Goal: Task Accomplishment & Management: Manage account settings

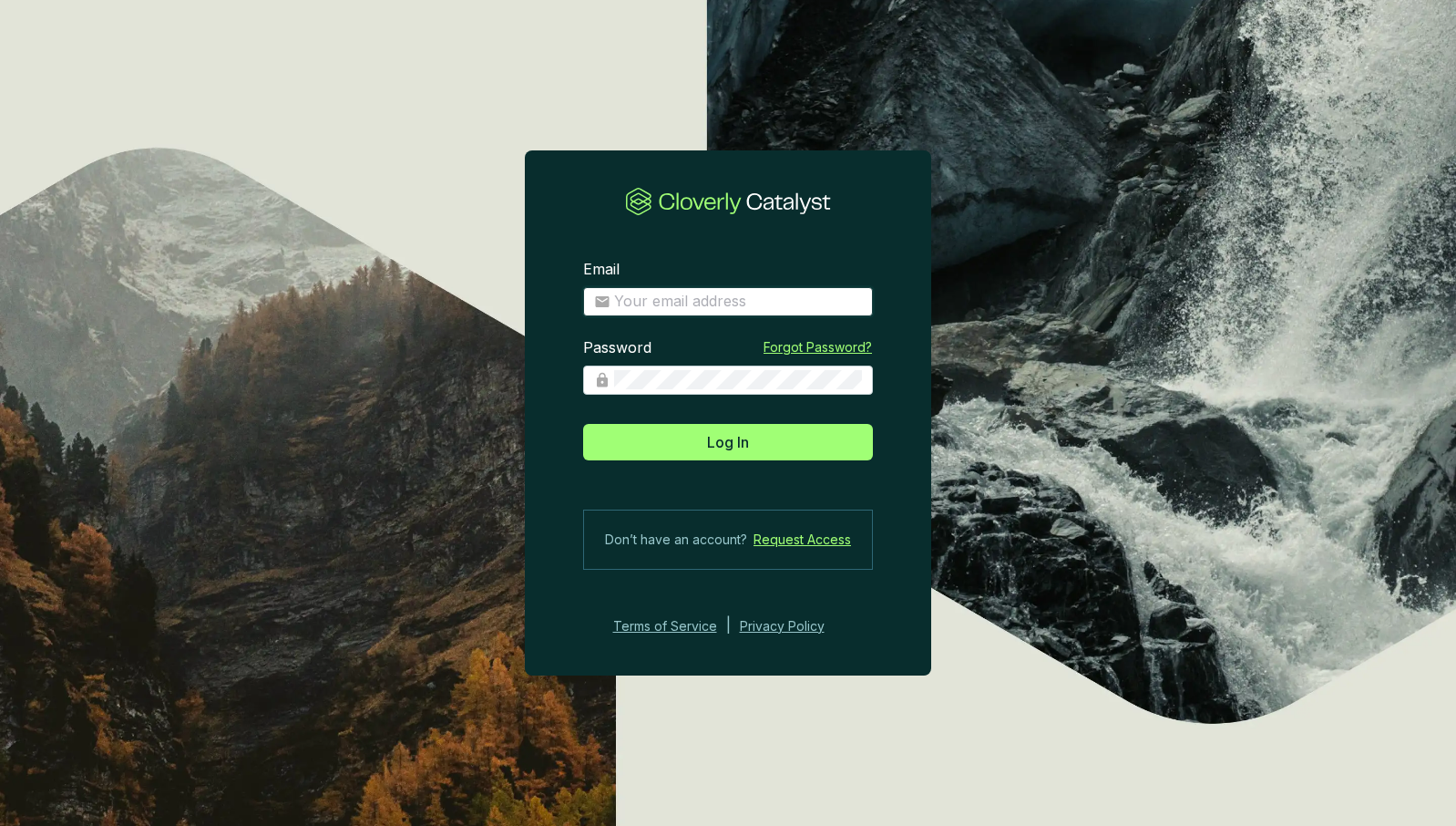
click at [763, 297] on input "Email" at bounding box center [738, 301] width 248 height 20
click at [721, 306] on input "Email" at bounding box center [738, 301] width 248 height 20
type input "[EMAIL_ADDRESS][DOMAIN_NAME]"
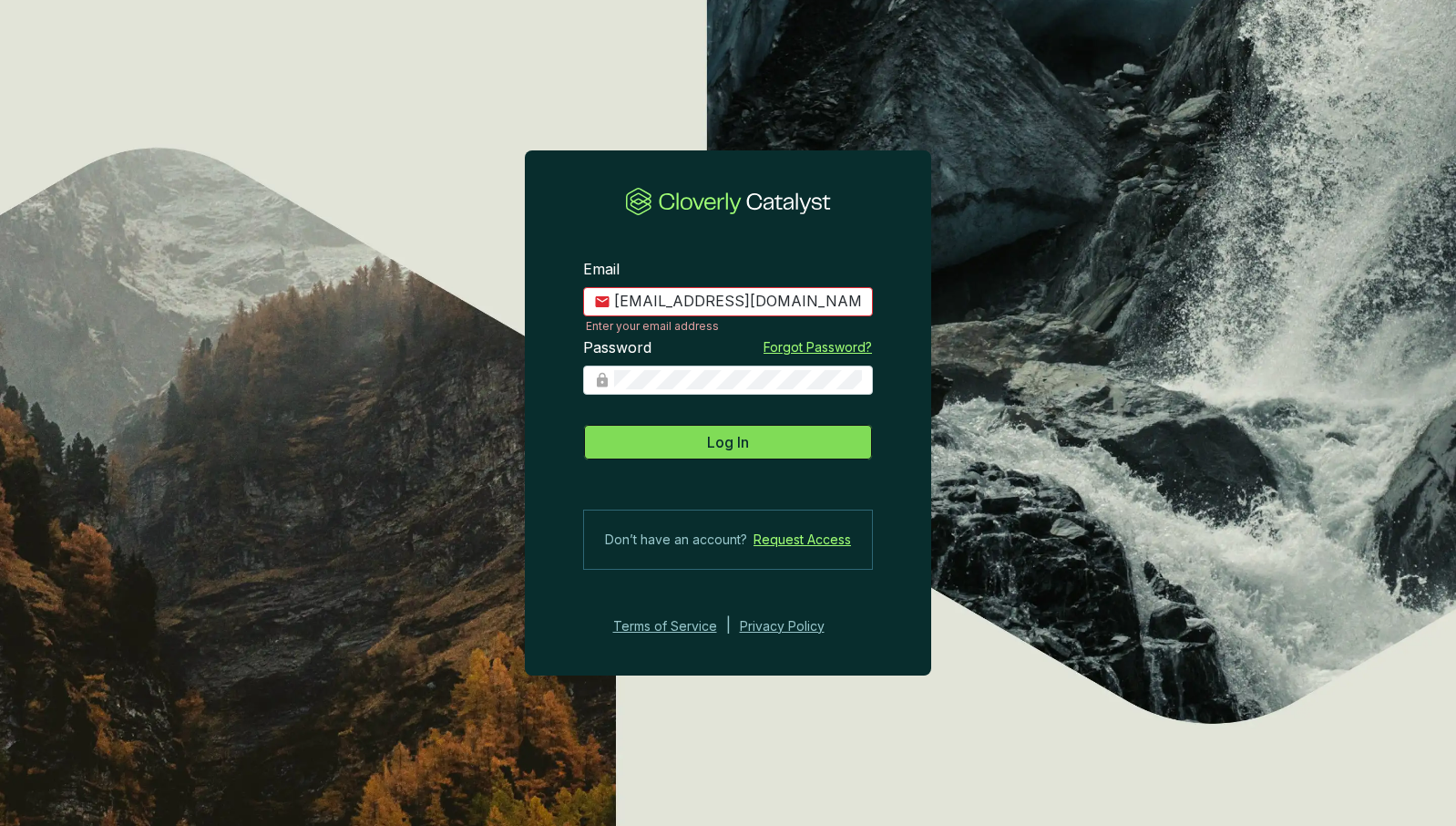
click at [794, 439] on button "Log In" at bounding box center [728, 442] width 289 height 36
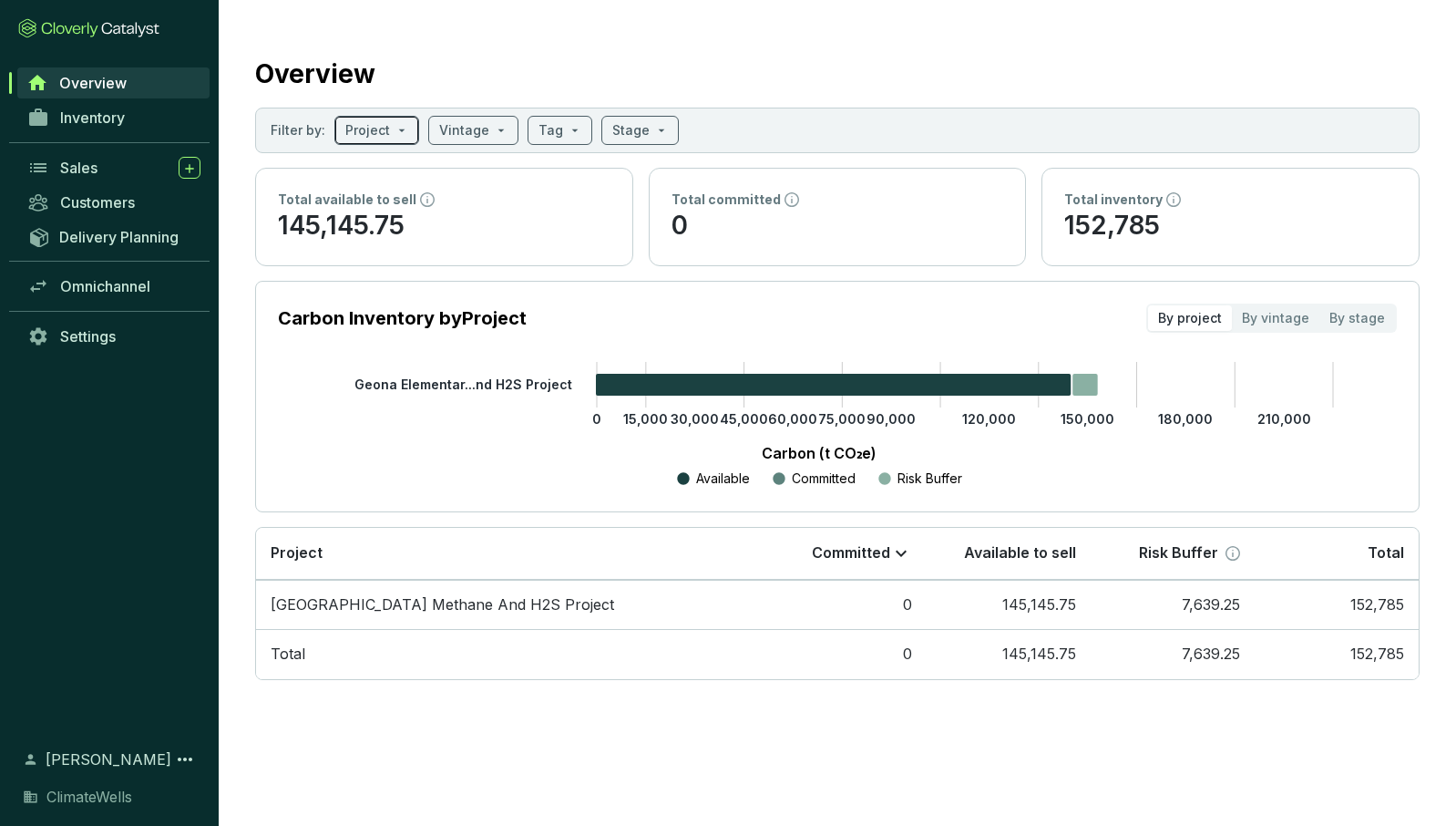
click at [359, 131] on input "search" at bounding box center [368, 130] width 45 height 28
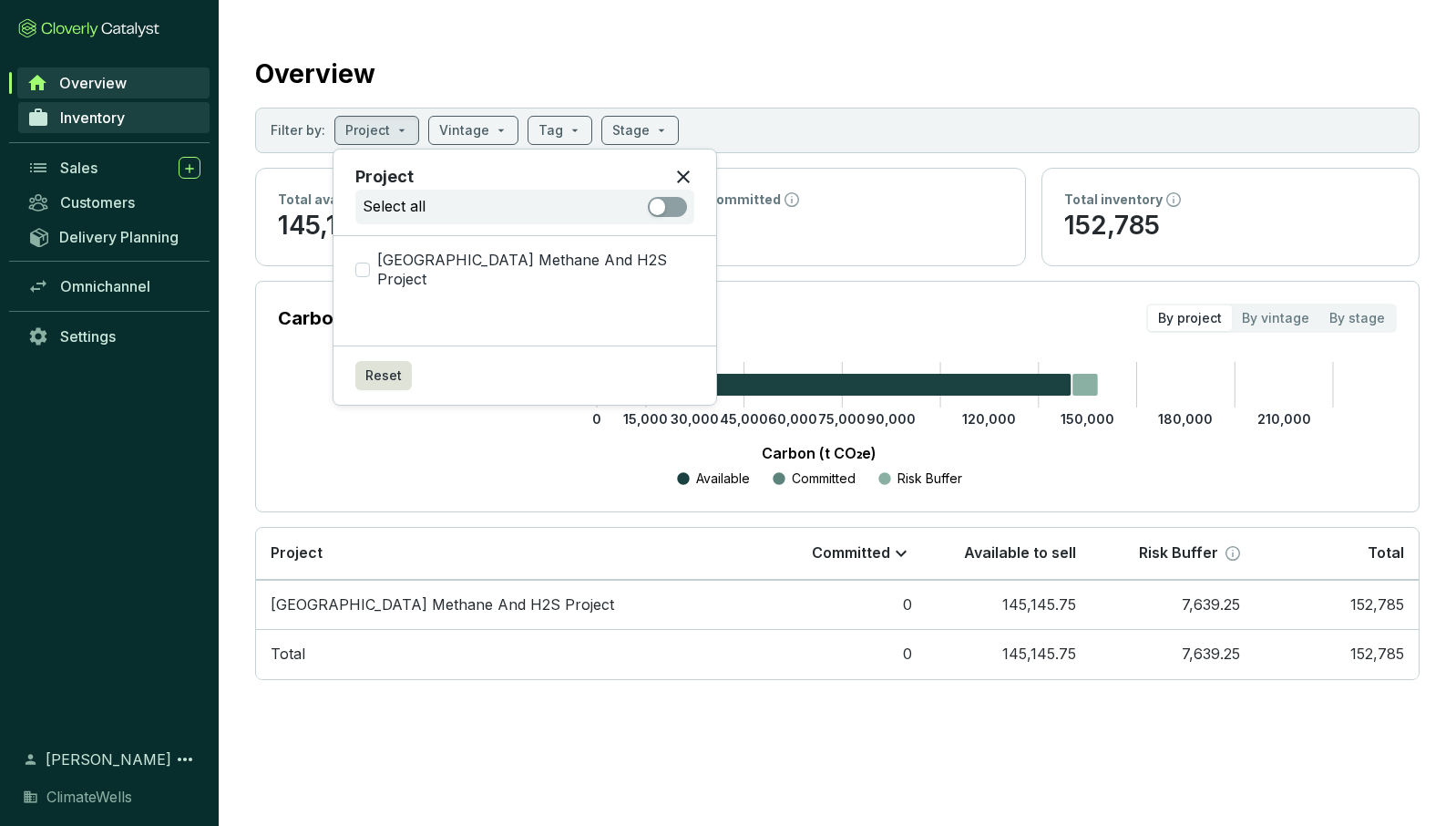
click at [98, 113] on span "Inventory" at bounding box center [92, 117] width 65 height 18
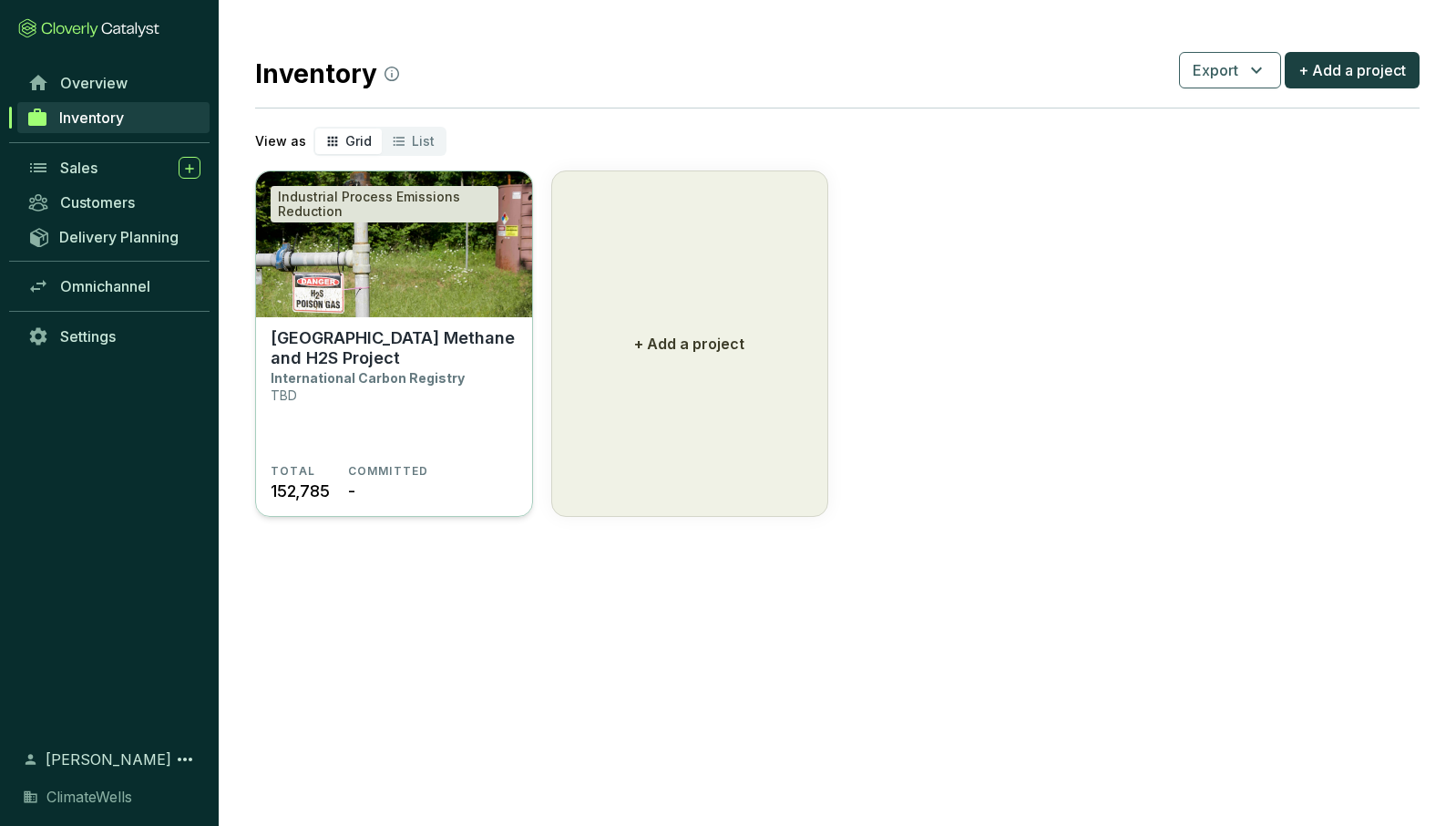
click at [493, 272] on img at bounding box center [394, 244] width 276 height 146
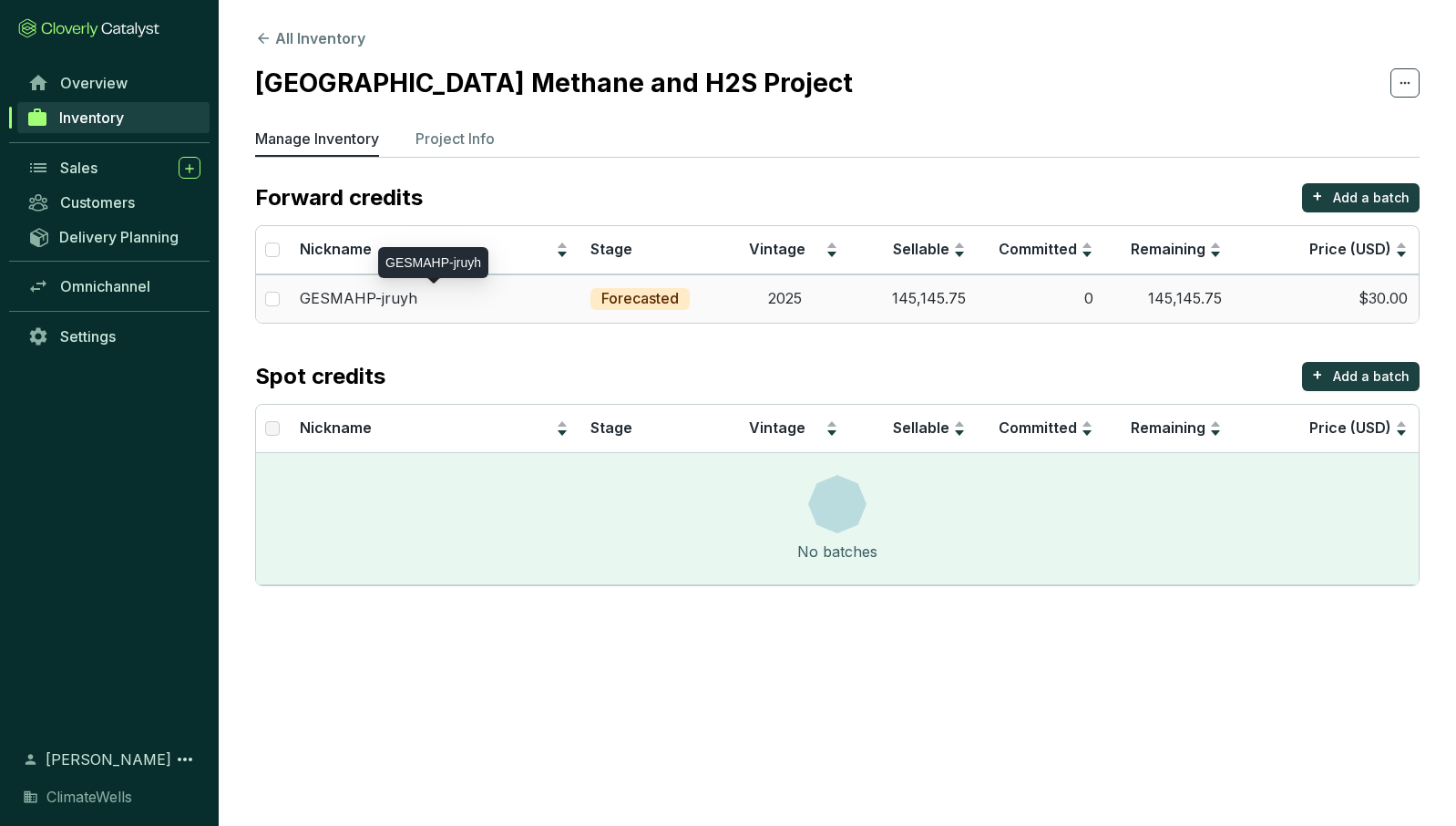
click at [455, 303] on div "GESMAHP-jruyh" at bounding box center [434, 298] width 269 height 20
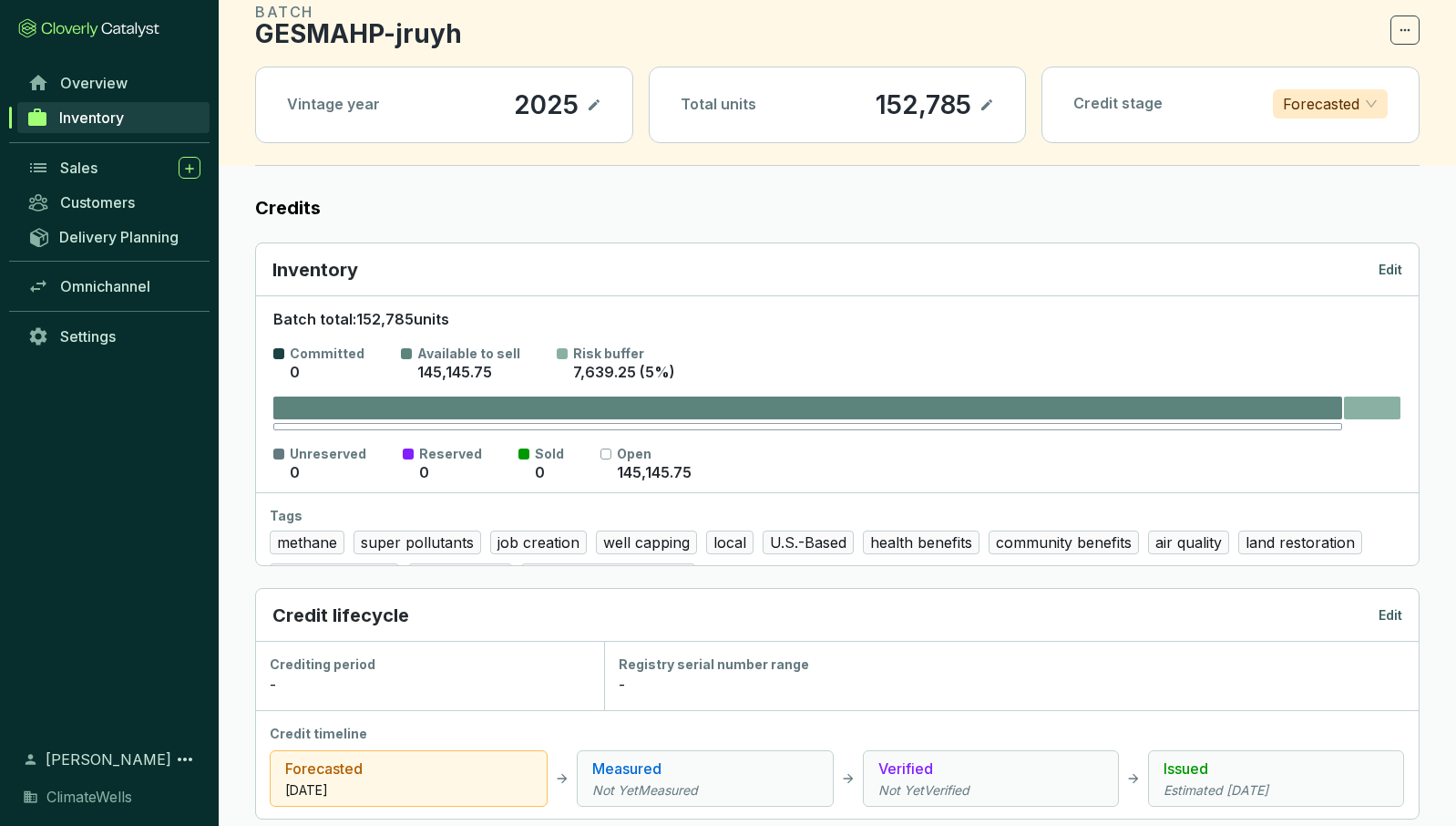
scroll to position [79, 0]
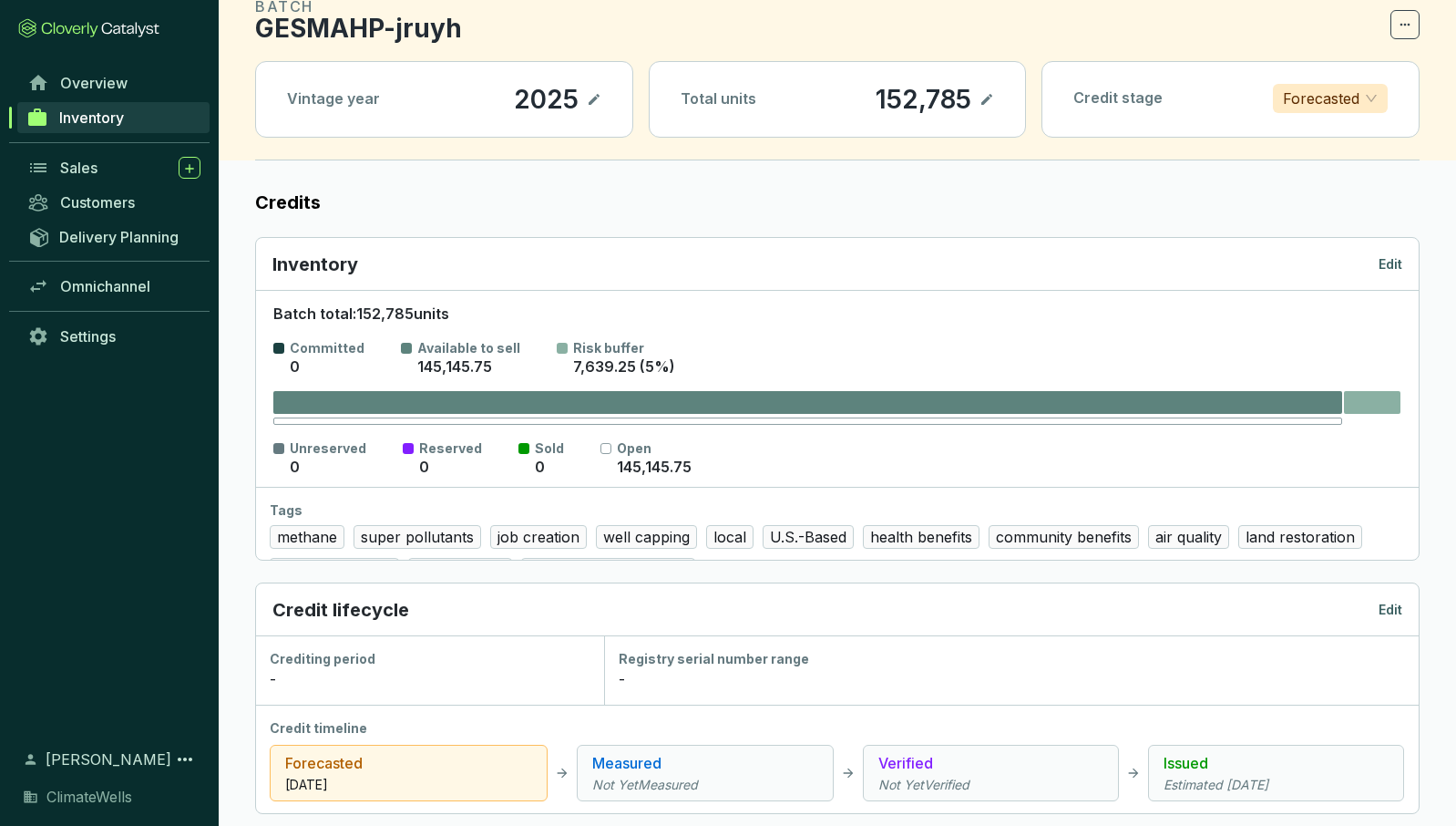
click at [1388, 256] on p "Edit" at bounding box center [1390, 264] width 24 height 18
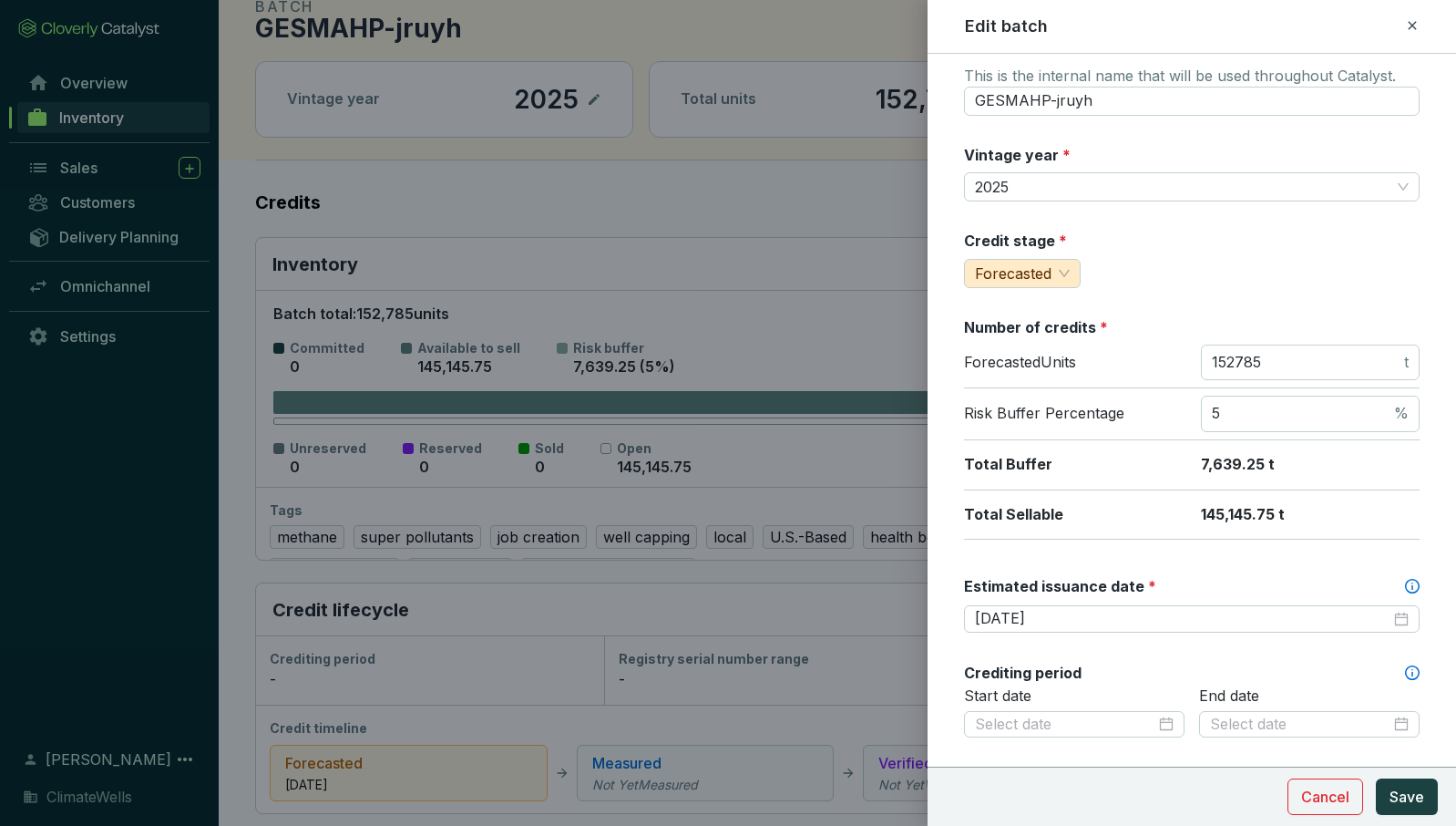
scroll to position [0, 0]
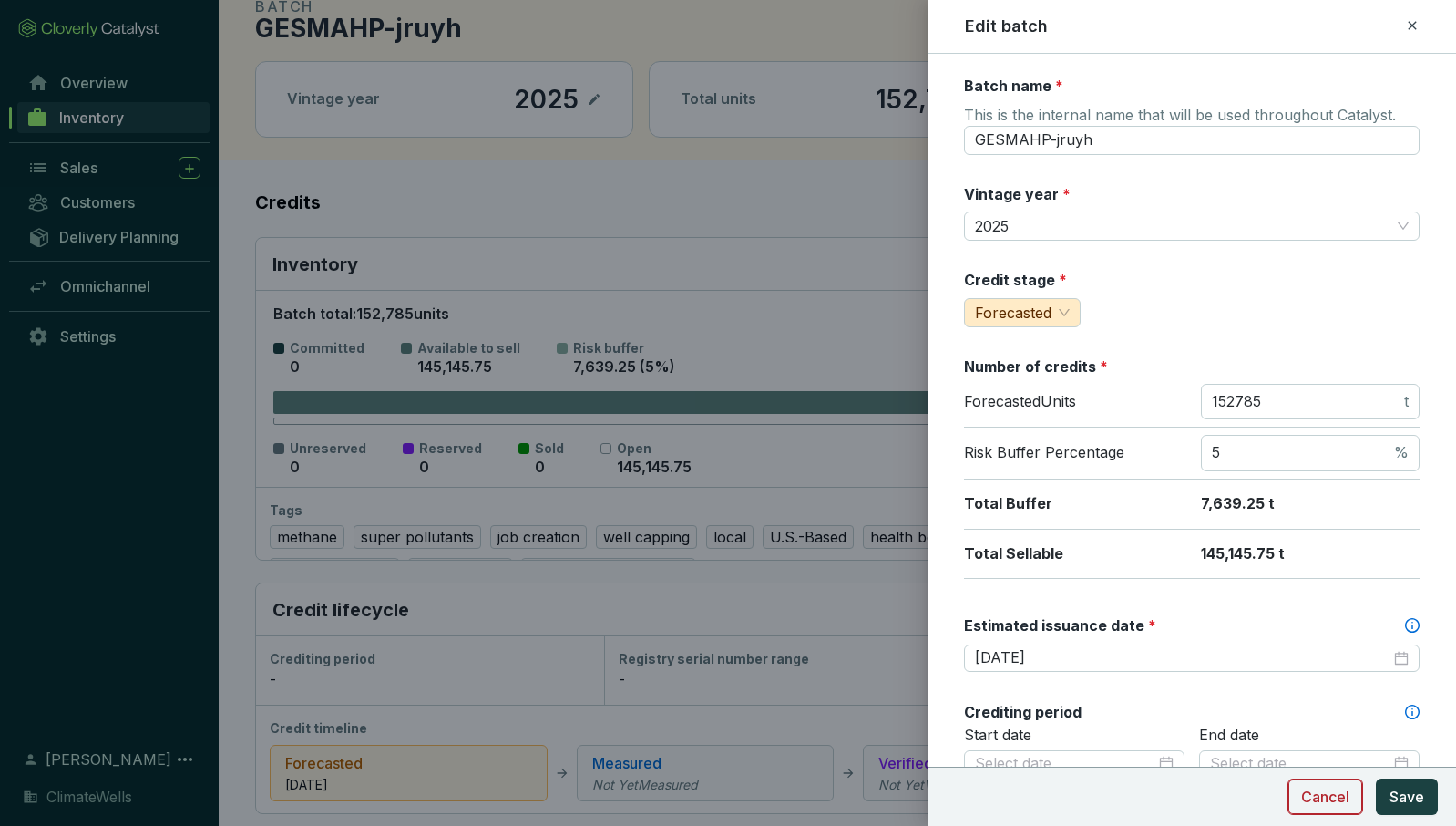
click at [1333, 791] on span "Cancel" at bounding box center [1326, 796] width 49 height 22
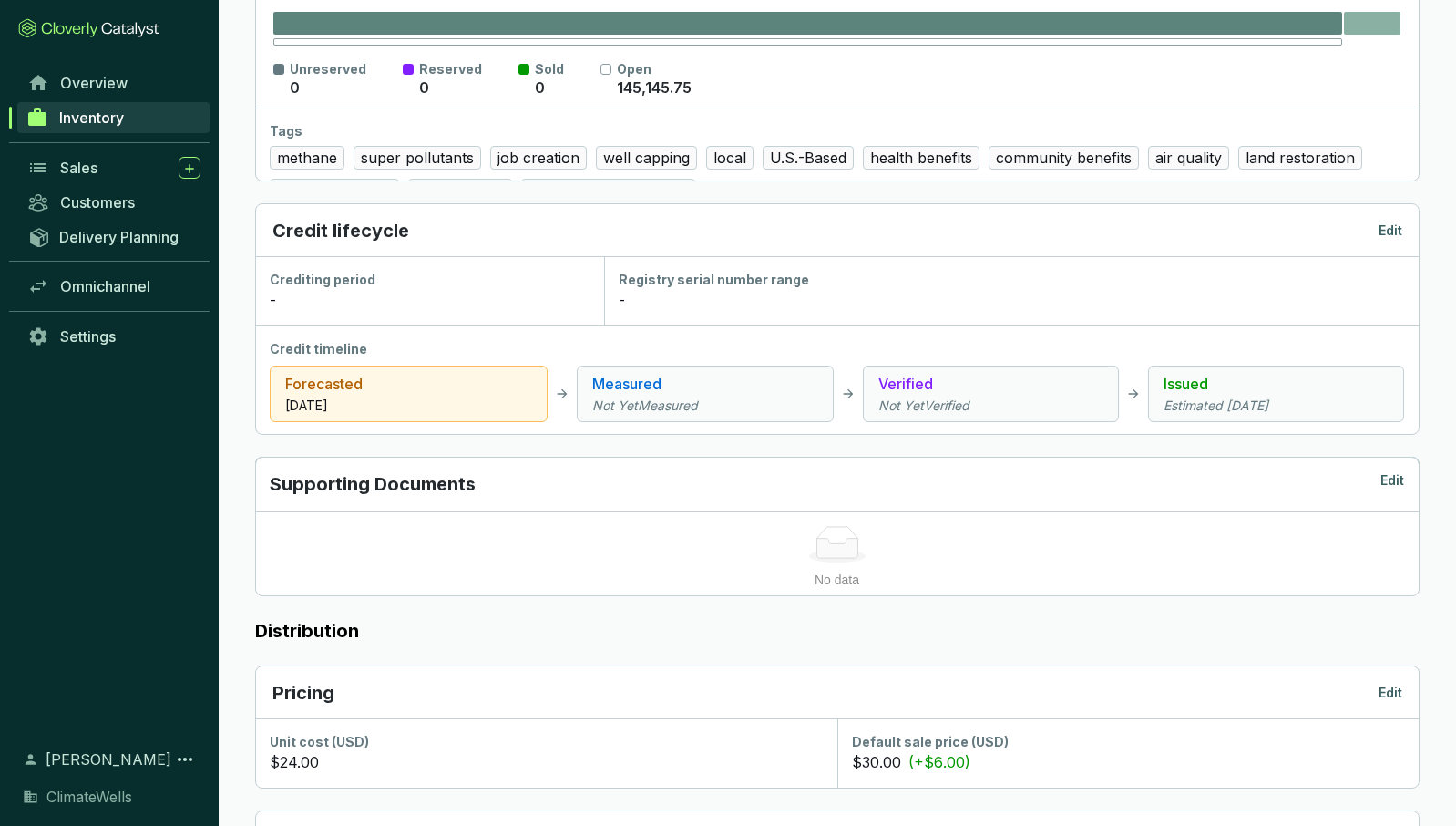
scroll to position [461, 0]
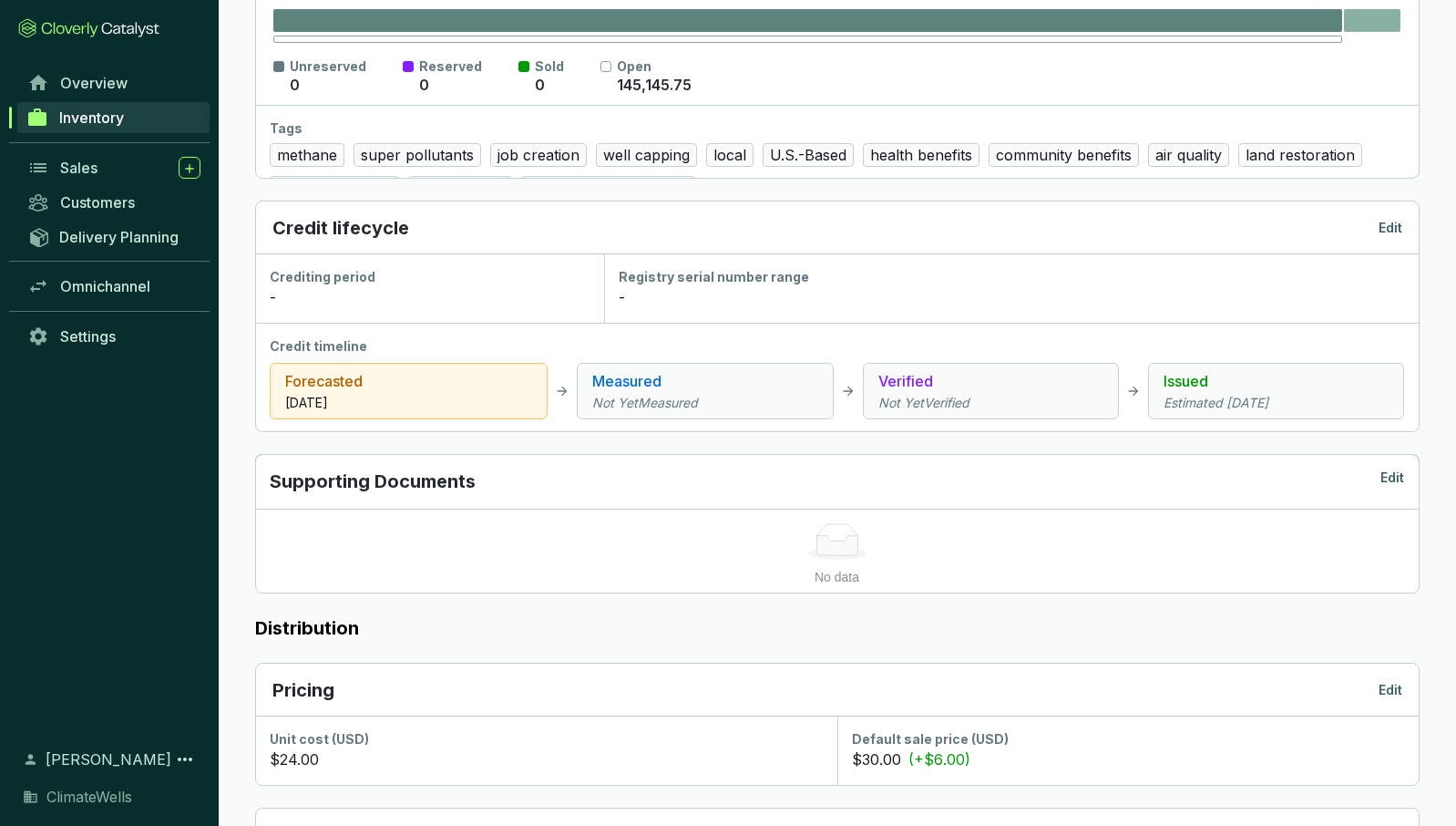
click at [441, 289] on div "-" at bounding box center [429, 296] width 320 height 22
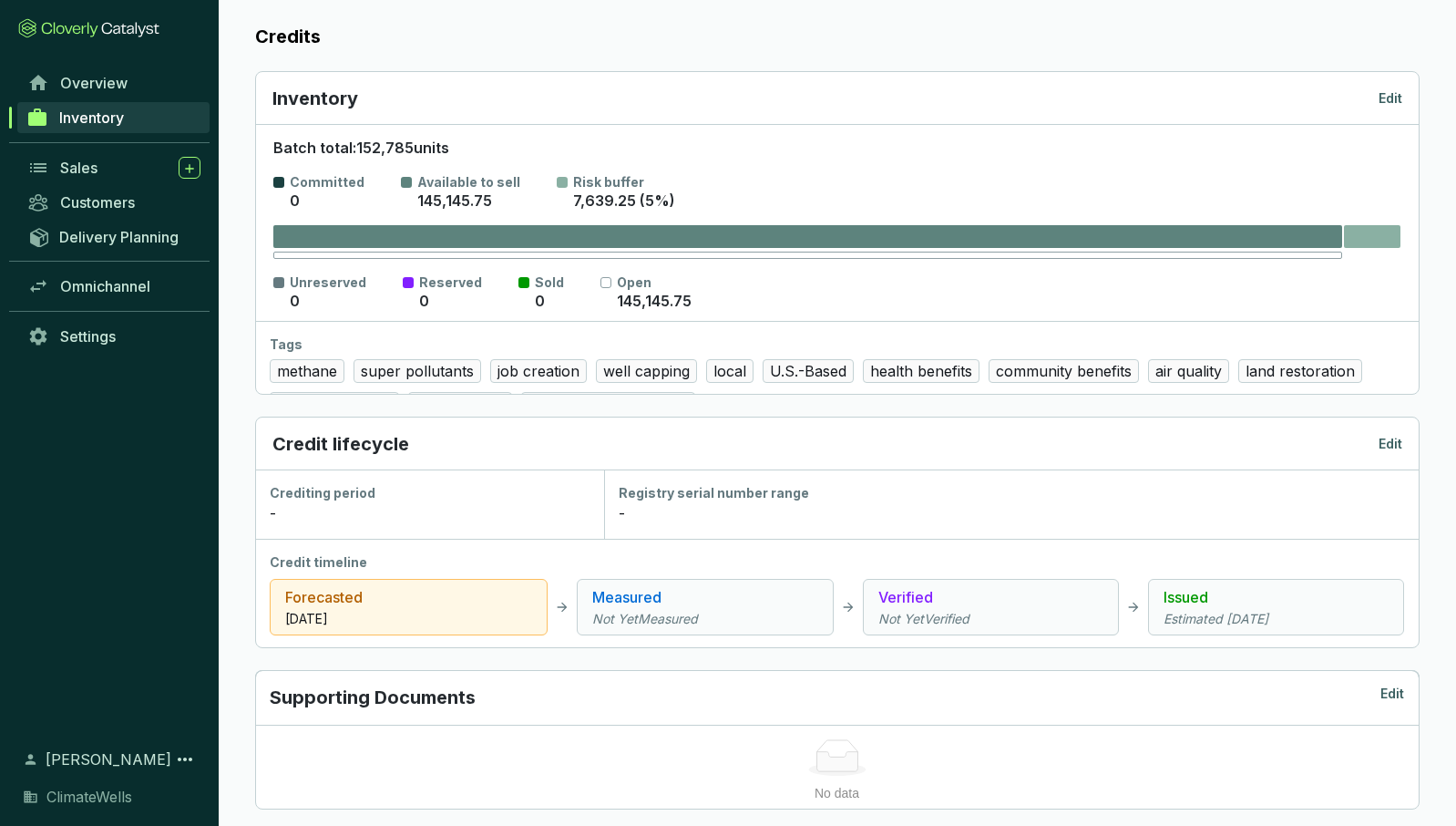
scroll to position [0, 0]
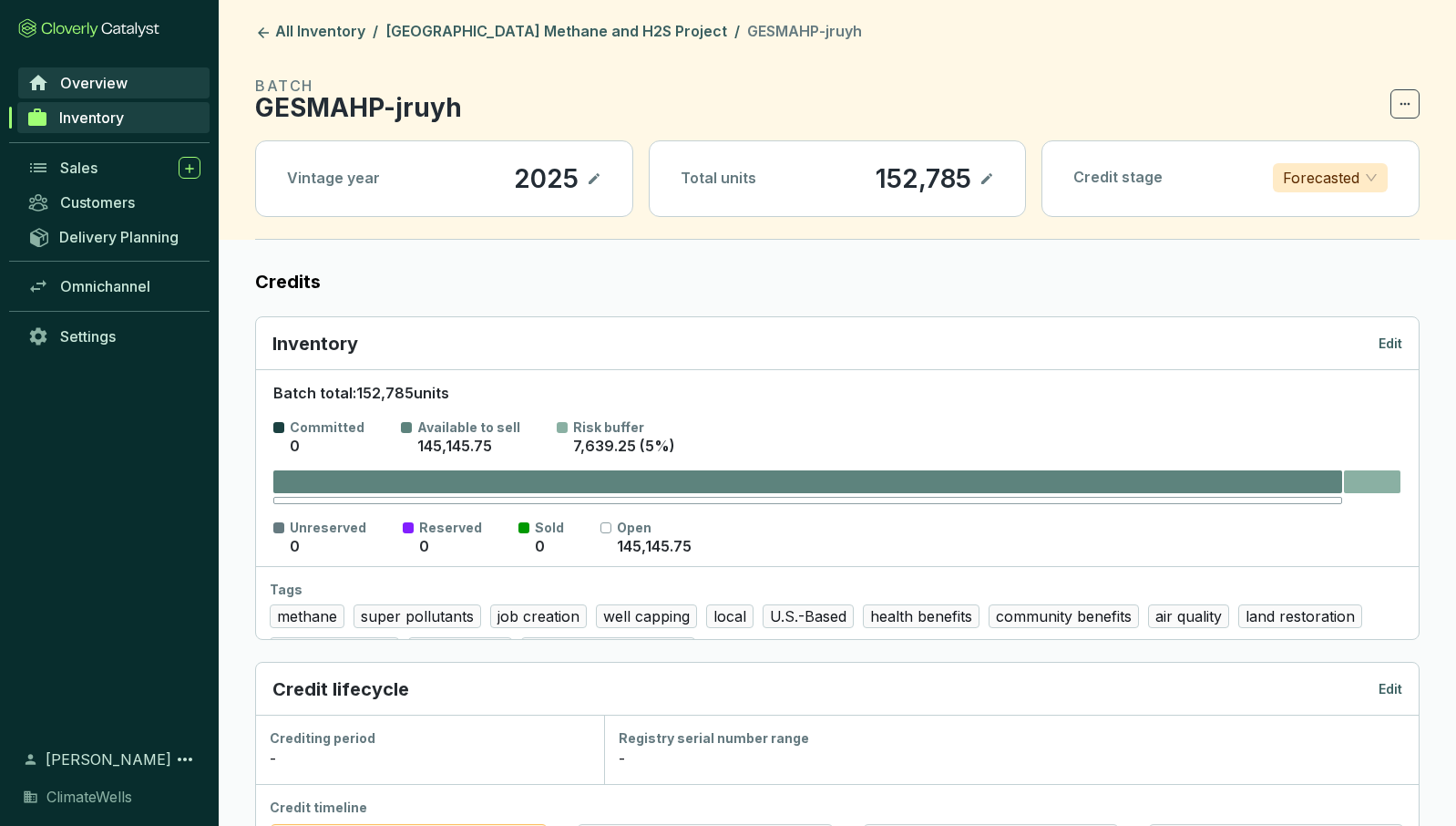
click at [128, 74] on link "Overview" at bounding box center [113, 83] width 191 height 31
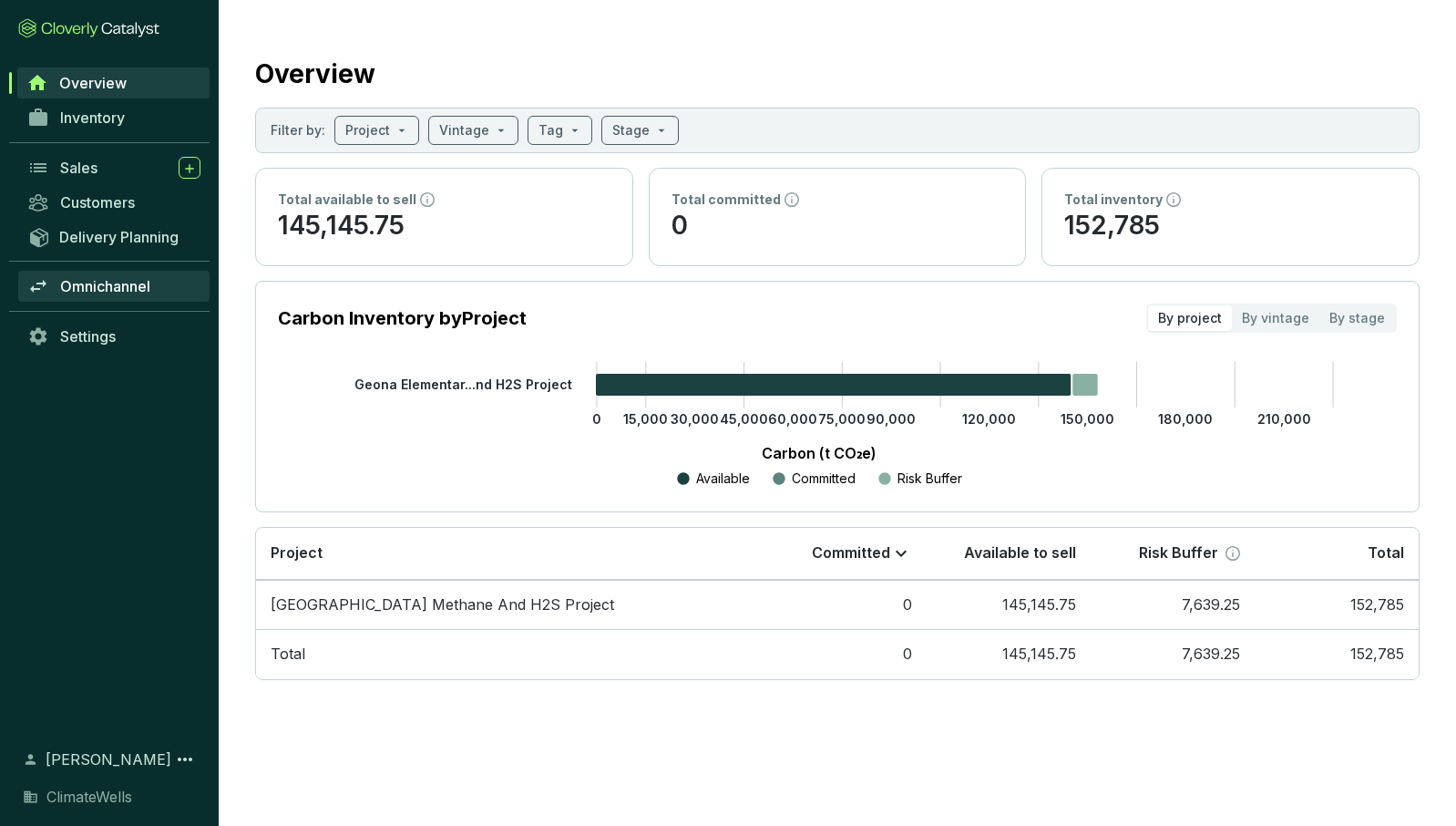
click at [104, 296] on link "Omnichannel" at bounding box center [113, 286] width 191 height 31
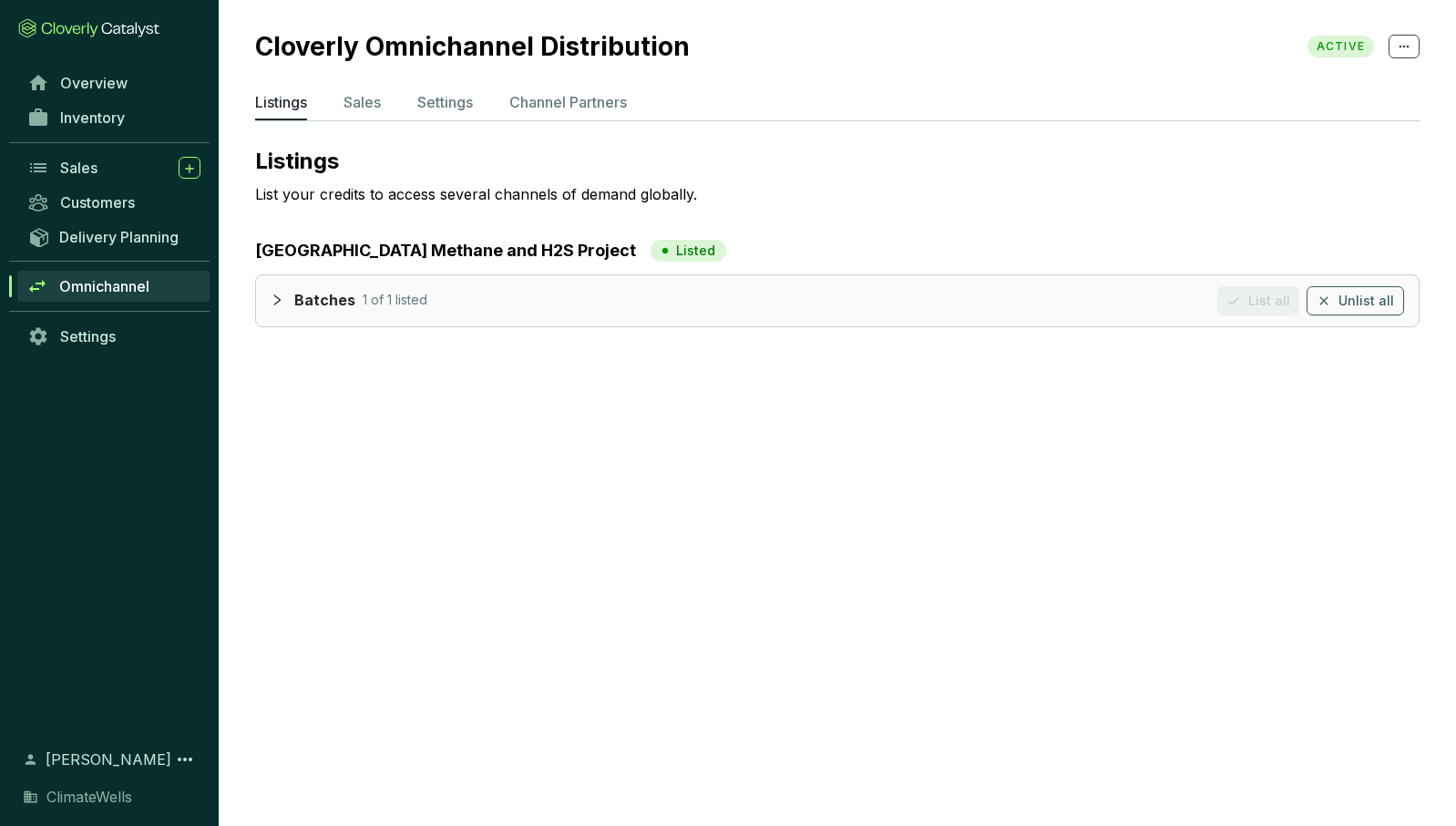
drag, startPoint x: 713, startPoint y: 249, endPoint x: 676, endPoint y: 249, distance: 37.0
click at [713, 249] on p "Listed" at bounding box center [695, 251] width 39 height 18
click at [294, 305] on p "Batches" at bounding box center [325, 300] width 61 height 20
click at [269, 297] on div "Batches 1 of 1 listed List all Unlist all" at bounding box center [837, 301] width 1163 height 51
click at [281, 302] on icon "collapsed" at bounding box center [276, 299] width 12 height 12
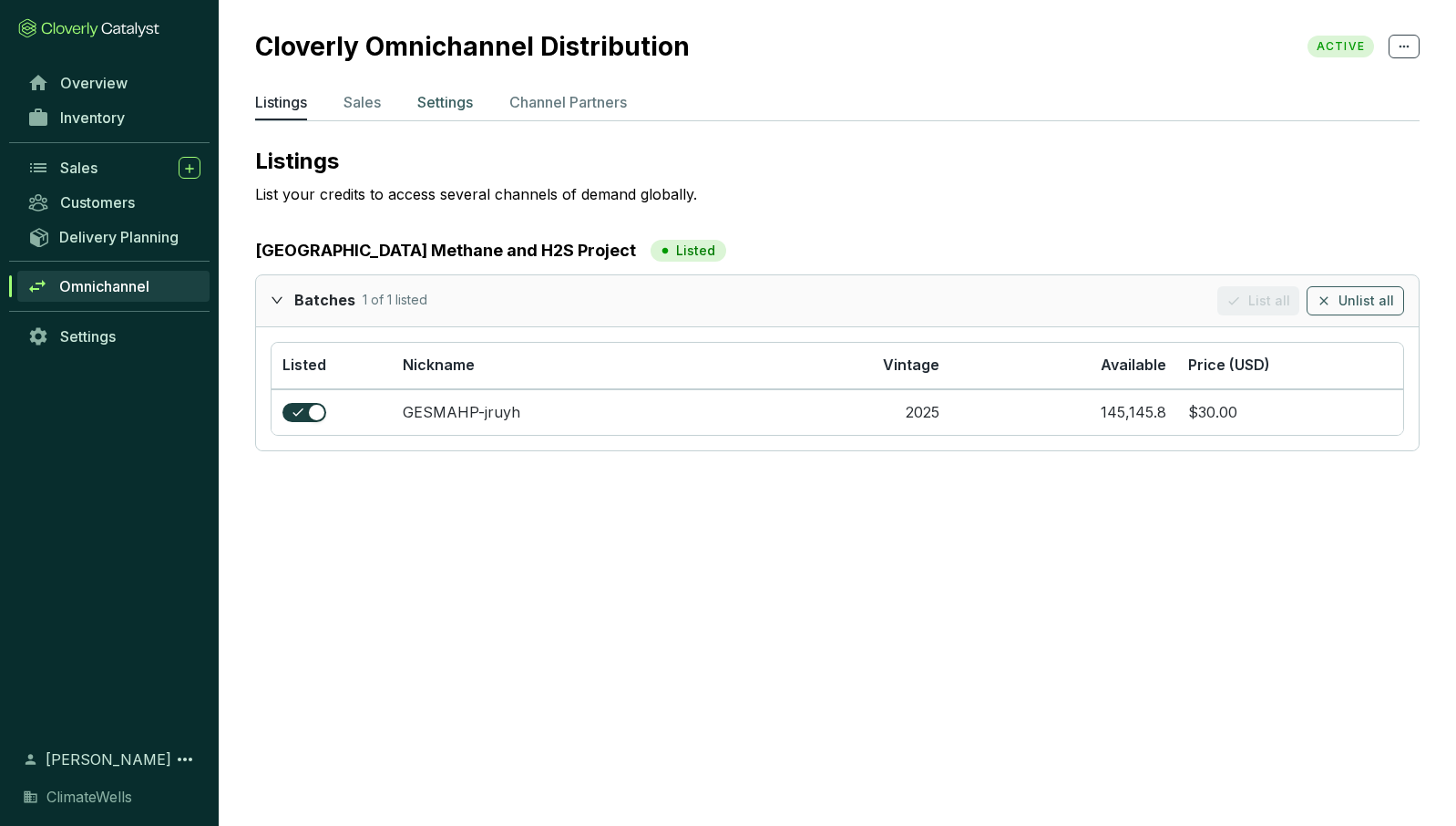
click at [455, 93] on p "Settings" at bounding box center [445, 102] width 55 height 22
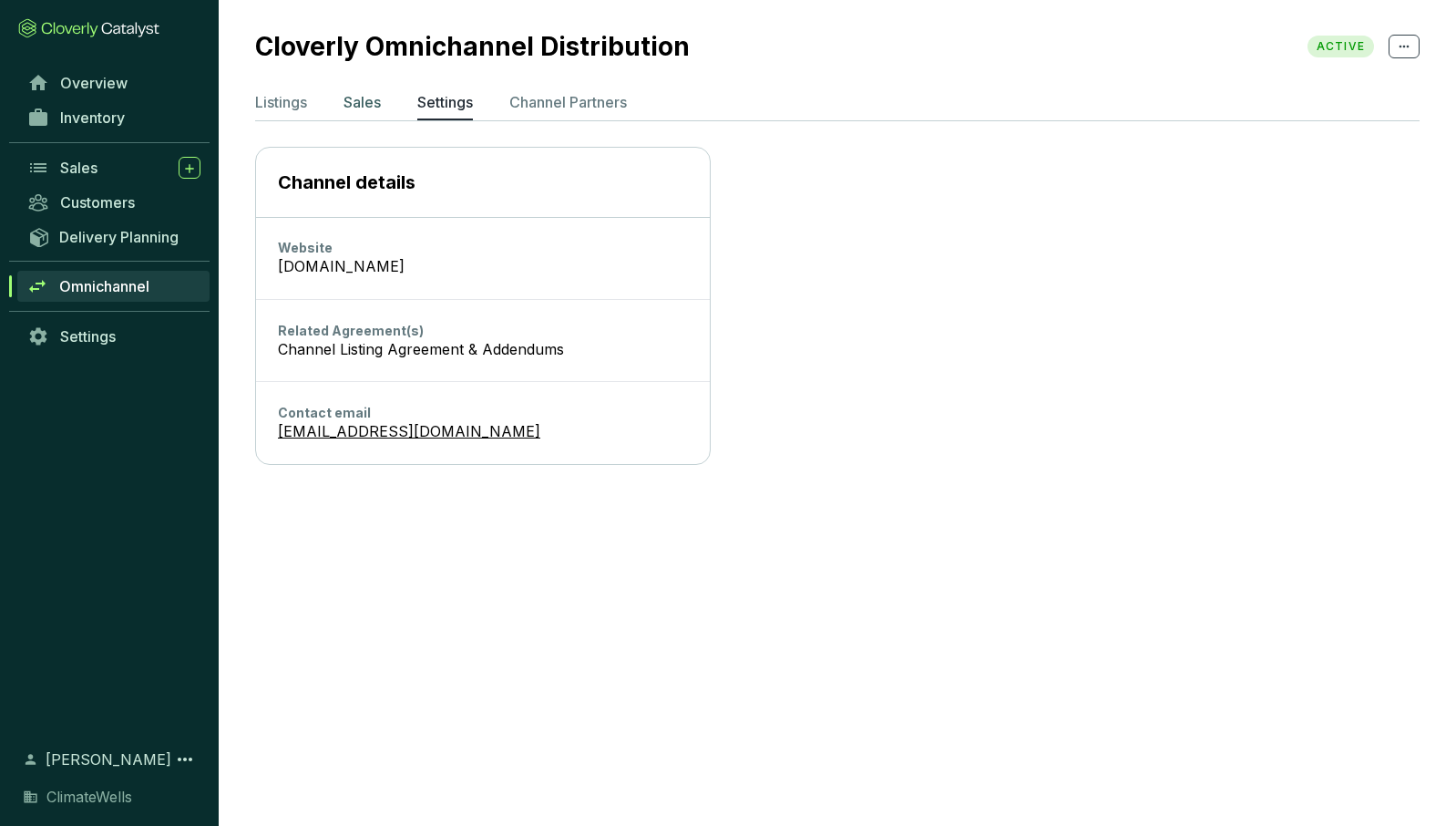
click at [370, 95] on p "Sales" at bounding box center [362, 102] width 37 height 22
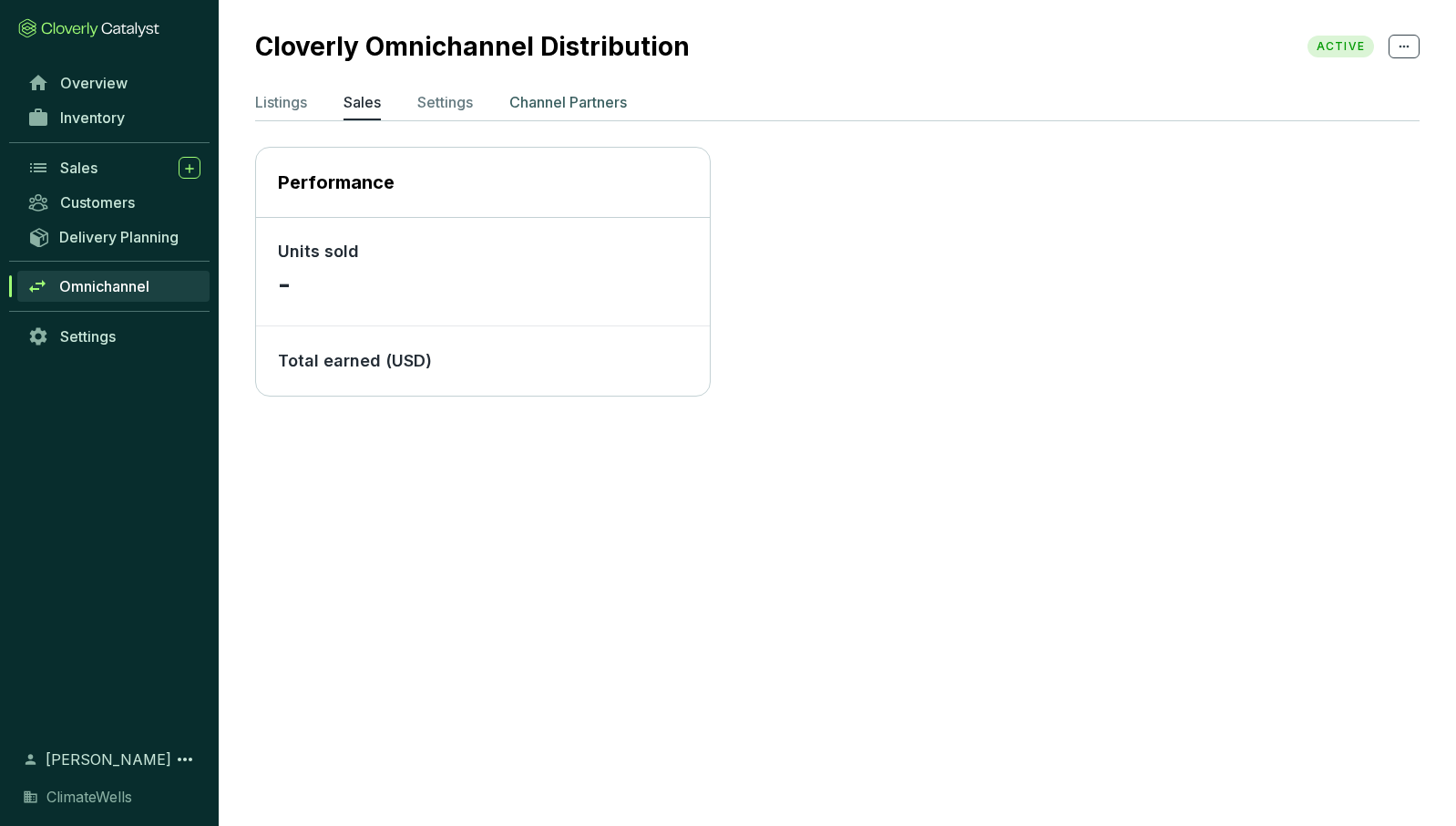
click at [562, 95] on p "Channel Partners" at bounding box center [568, 102] width 117 height 22
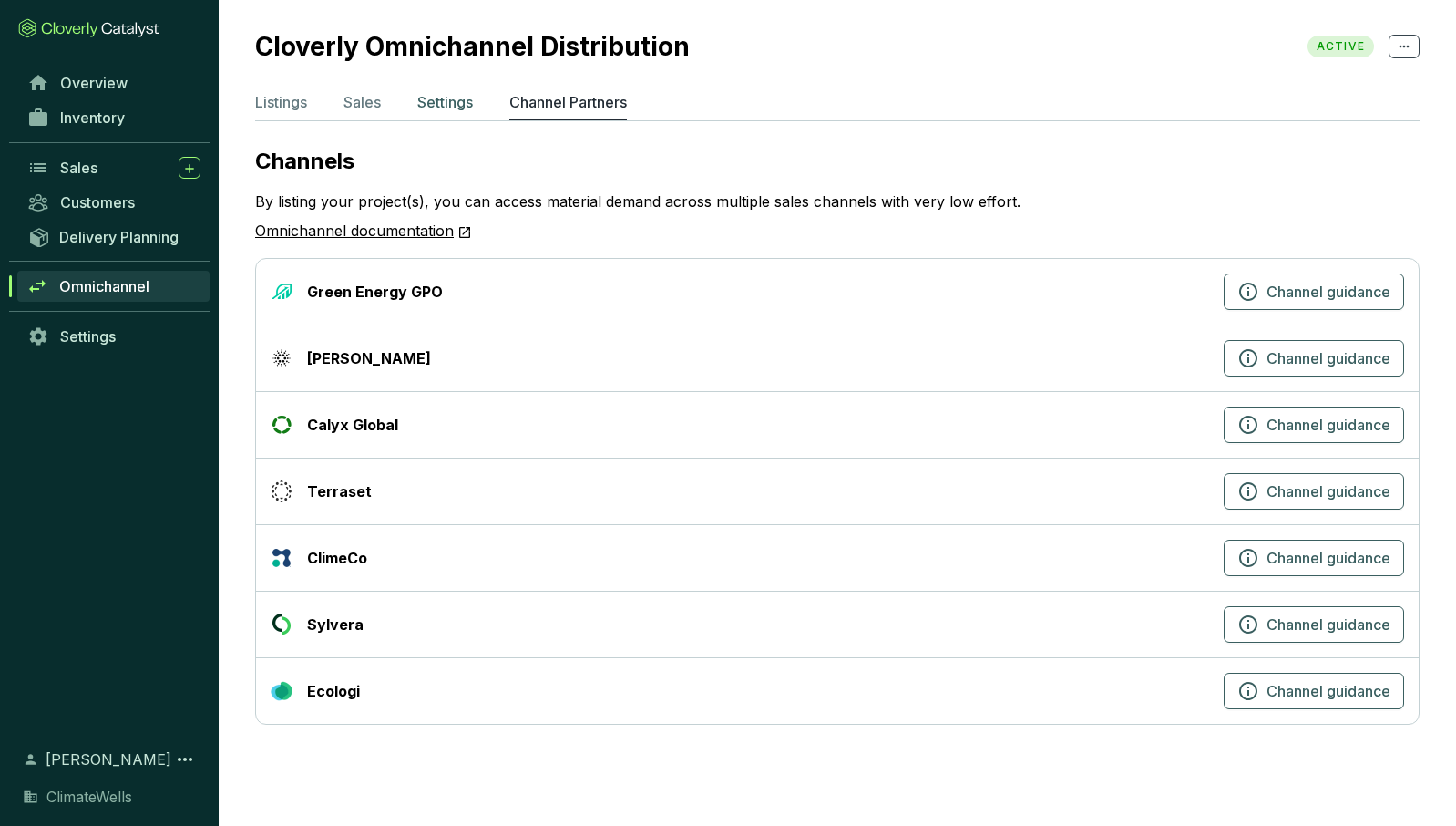
click at [439, 106] on p "Settings" at bounding box center [445, 102] width 55 height 22
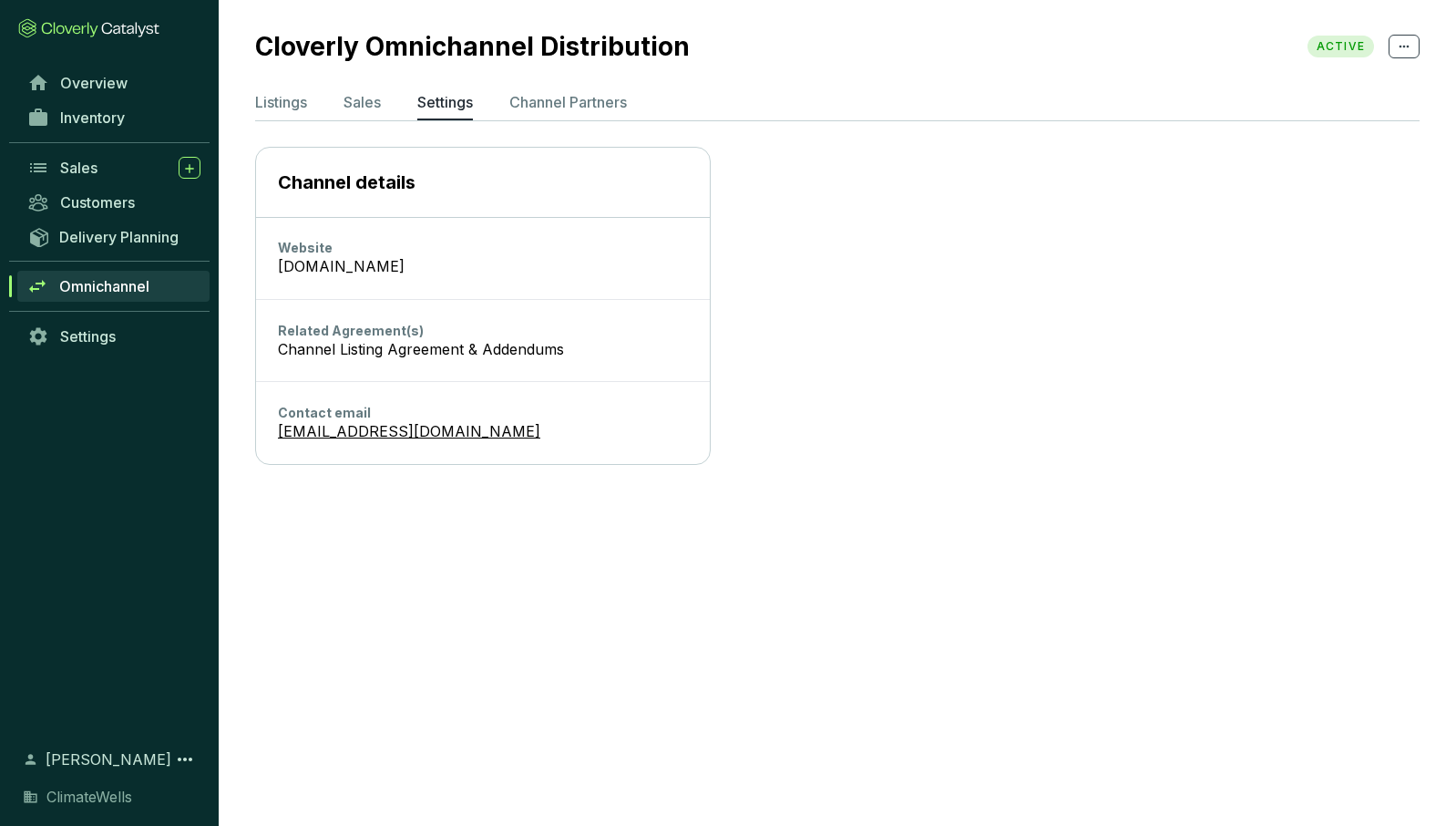
click at [327, 95] on ul "Listings Sales Settings Channel Partners" at bounding box center [837, 106] width 1165 height 30
click at [378, 105] on p "Sales" at bounding box center [362, 102] width 37 height 22
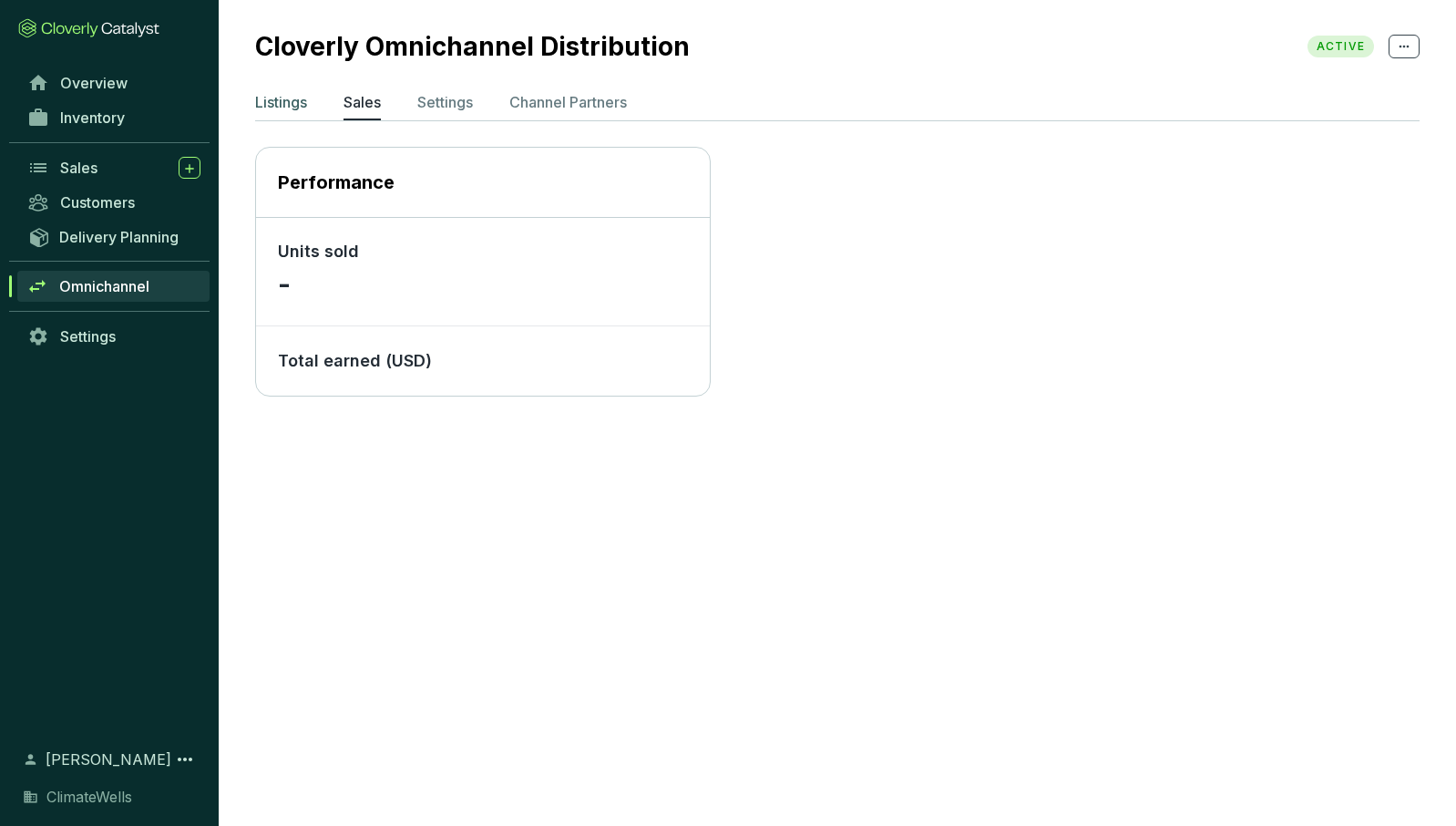
click at [268, 95] on p "Listings" at bounding box center [281, 102] width 52 height 22
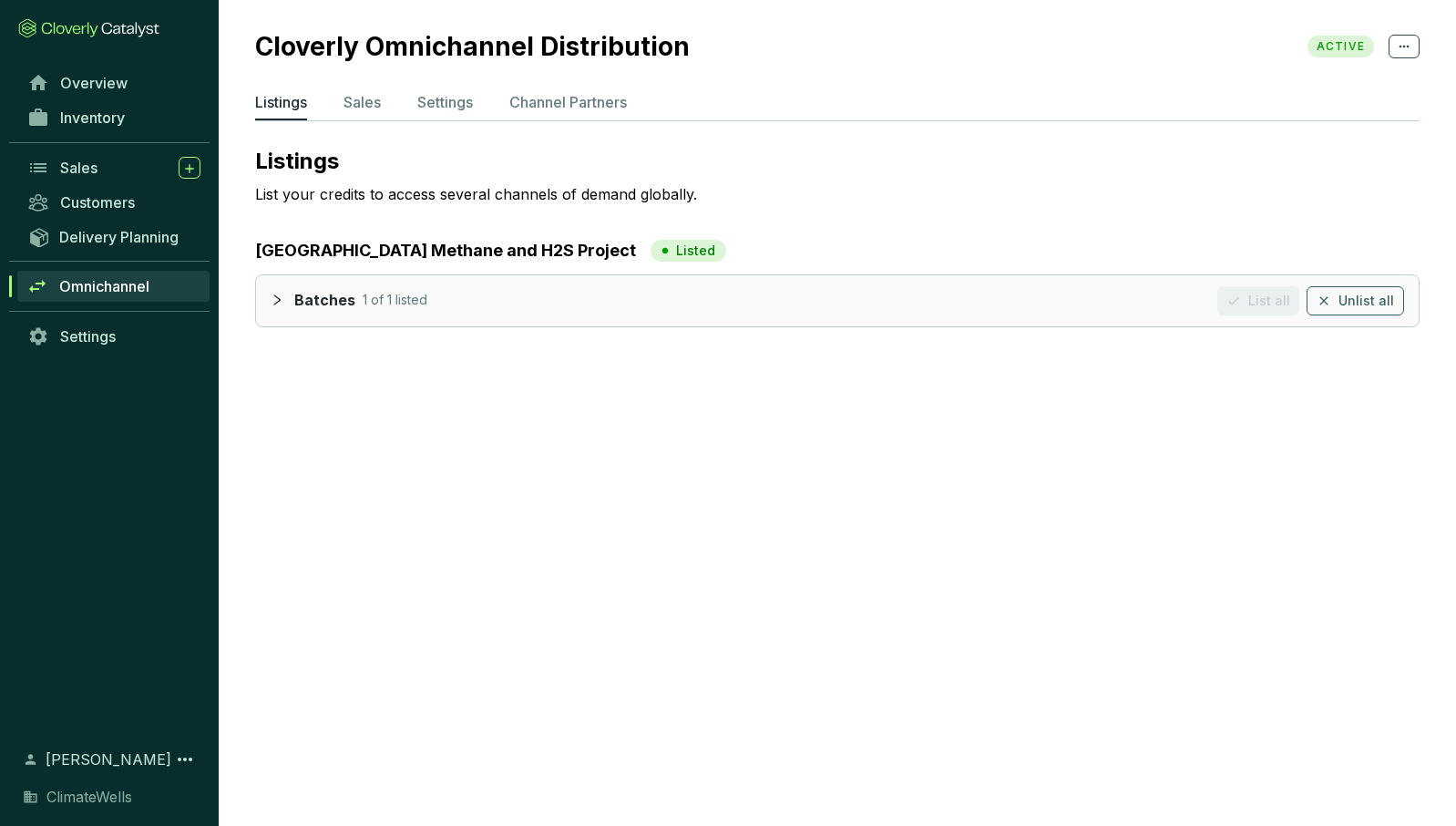
click at [540, 313] on div "Batches 1 of 1 listed List all Unlist all" at bounding box center [849, 300] width 1110 height 30
drag, startPoint x: 329, startPoint y: 295, endPoint x: 296, endPoint y: 298, distance: 33.1
click at [321, 295] on p "Batches" at bounding box center [325, 300] width 61 height 20
click at [276, 300] on icon "collapsed" at bounding box center [276, 299] width 12 height 12
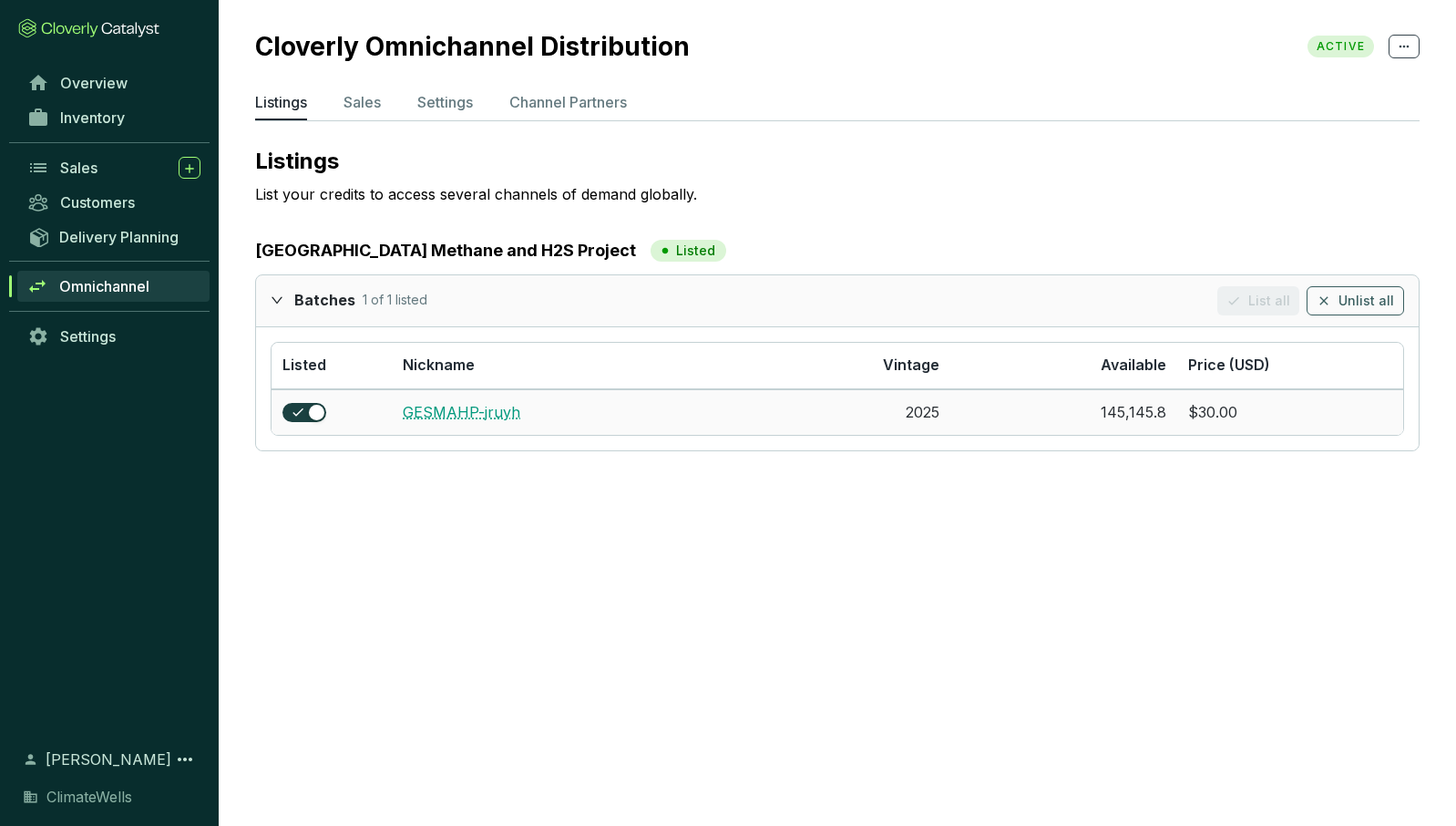
click at [480, 413] on link "GESMAHP-jruyh" at bounding box center [461, 412] width 117 height 18
